Goal: Task Accomplishment & Management: Manage account settings

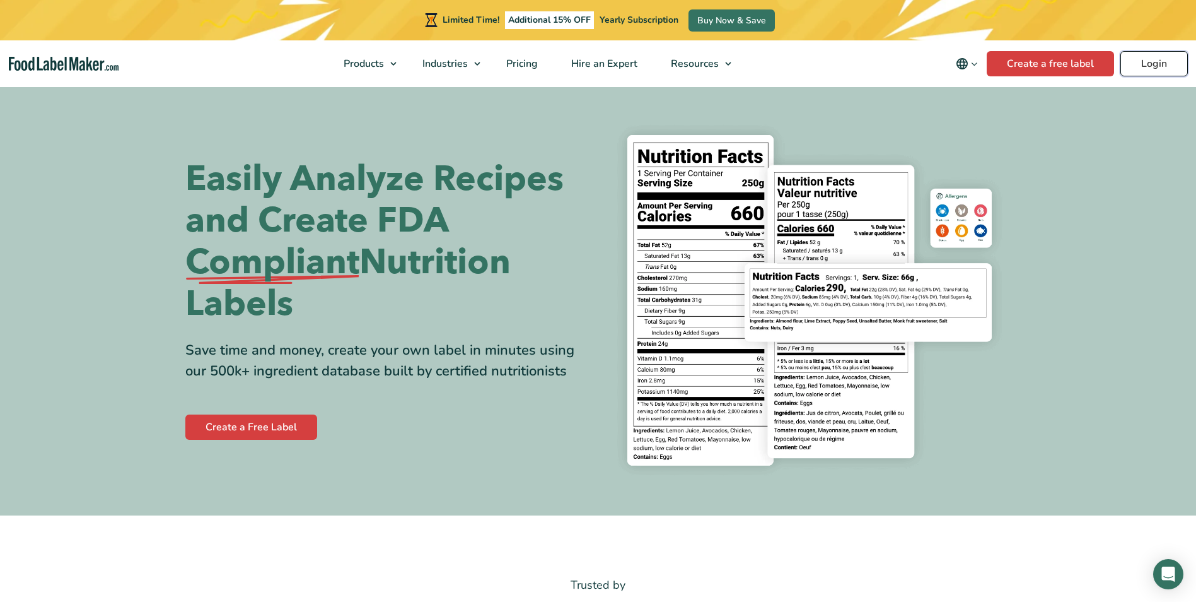
click at [1157, 58] on link "Login" at bounding box center [1154, 63] width 67 height 25
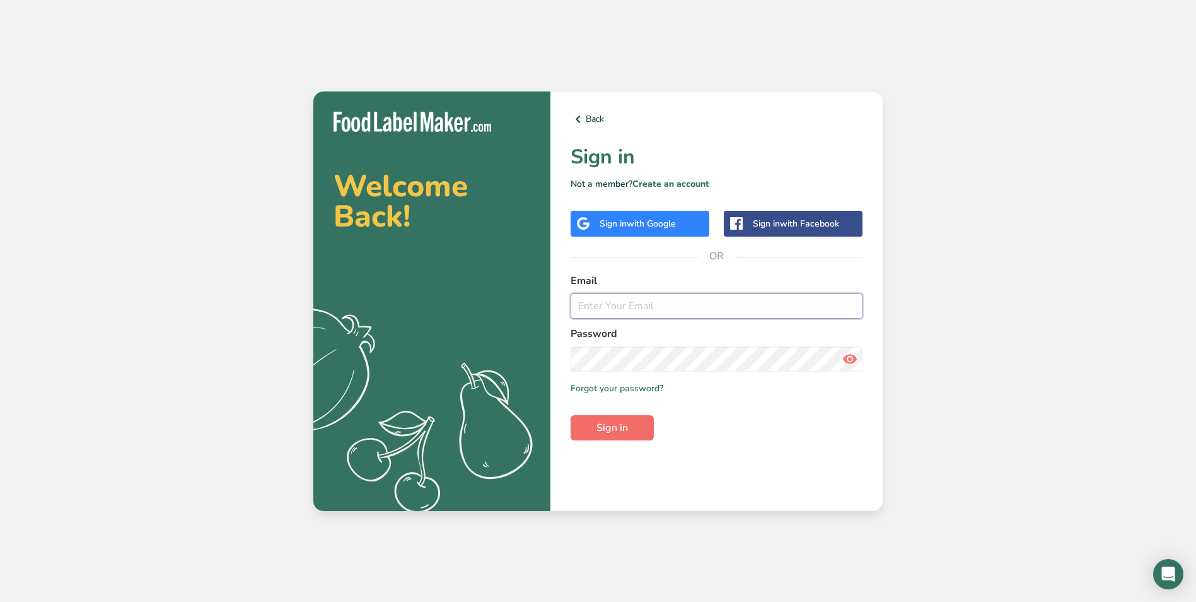
type input "crosso@nugonutrition.com"
click at [622, 424] on span "Sign in" at bounding box center [613, 427] width 32 height 15
